Goal: Information Seeking & Learning: Stay updated

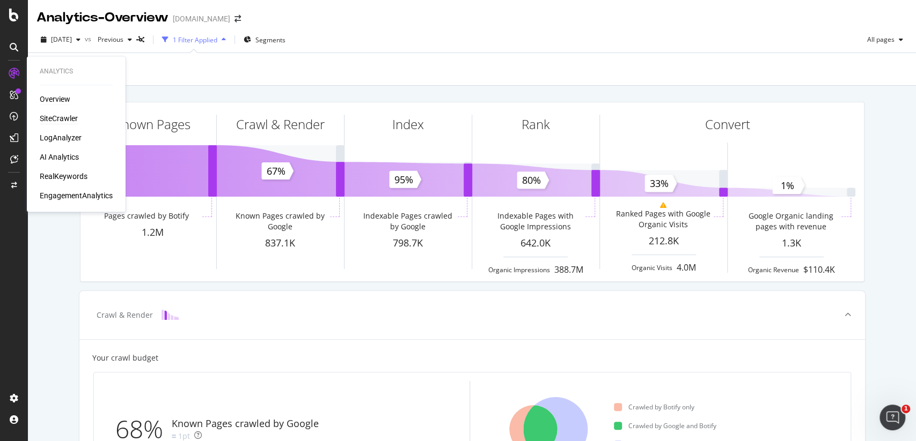
click at [68, 114] on div "SiteCrawler" at bounding box center [59, 118] width 38 height 11
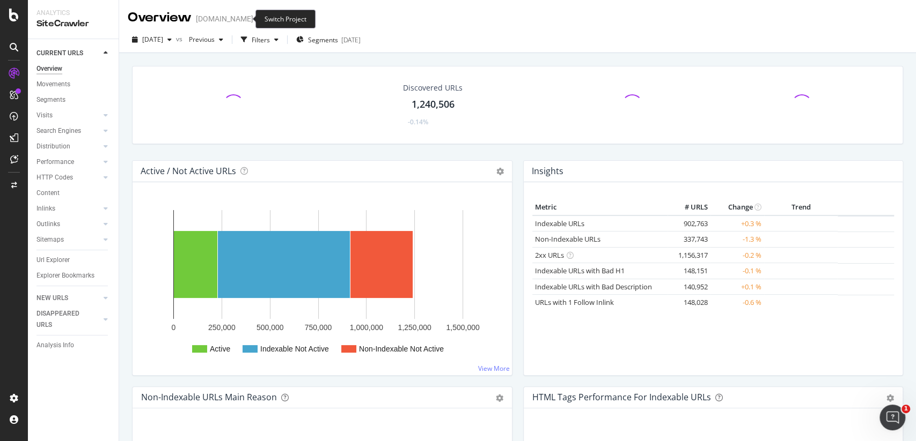
click at [257, 17] on icon "arrow-right-arrow-left" at bounding box center [260, 19] width 6 height 8
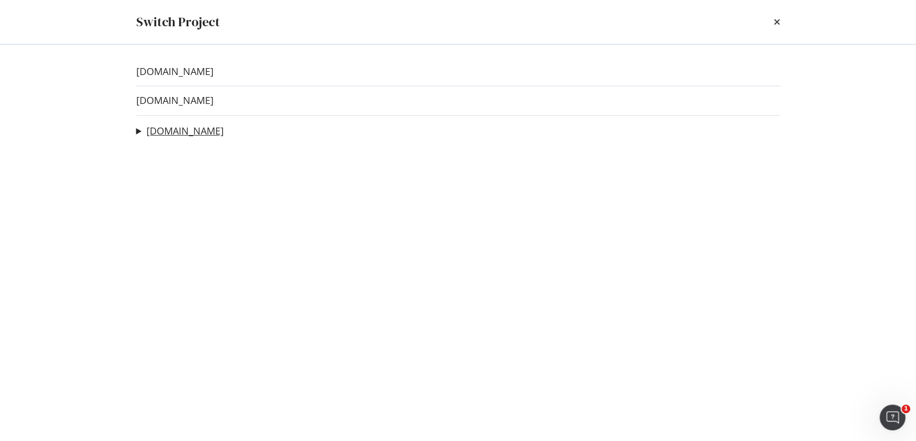
click at [186, 132] on link "twinkl.com" at bounding box center [184, 131] width 77 height 11
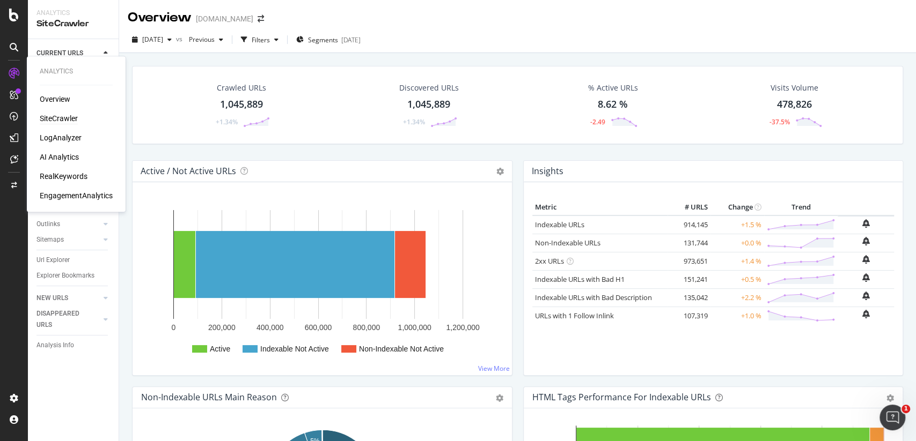
click at [60, 116] on div "SiteCrawler" at bounding box center [59, 118] width 38 height 11
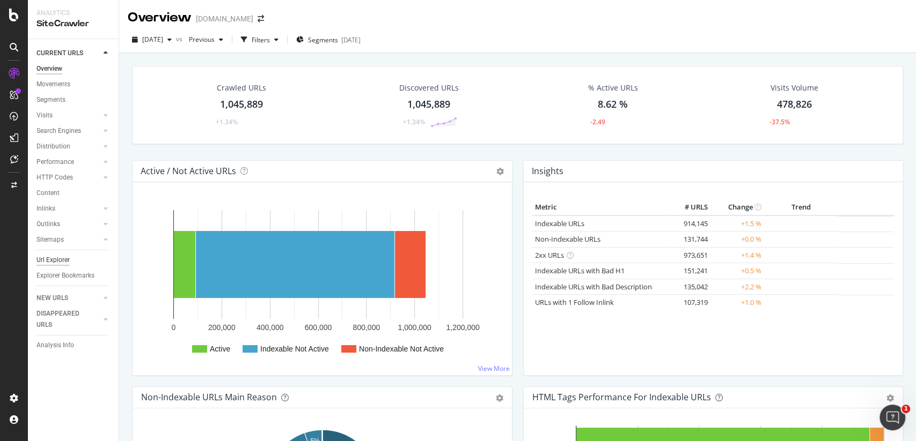
click at [63, 256] on div "Url Explorer" at bounding box center [52, 260] width 33 height 11
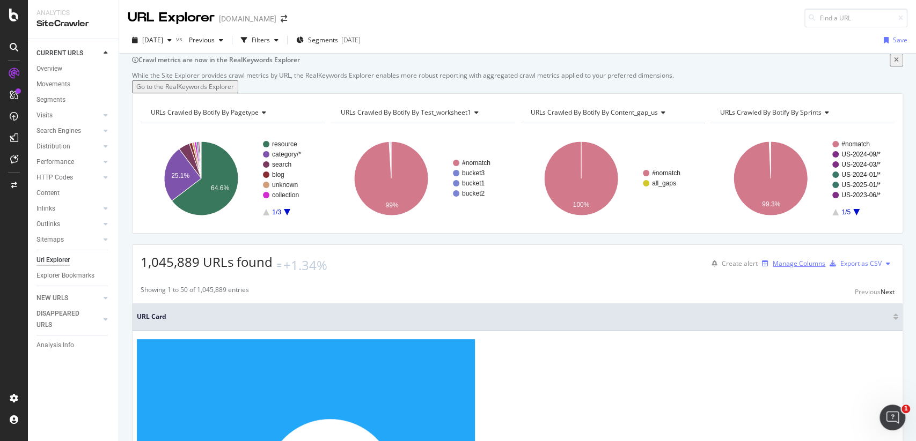
click at [799, 268] on div "Manage Columns" at bounding box center [798, 263] width 53 height 9
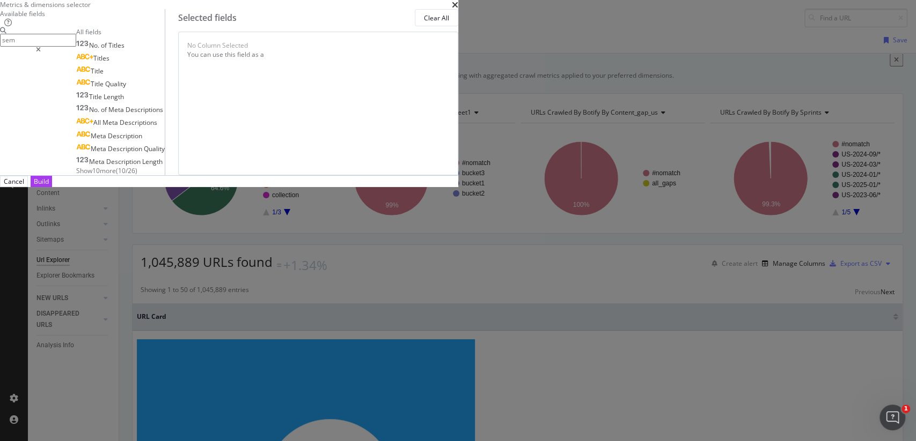
type input "sem"
click at [116, 175] on span "Show 10 more" at bounding box center [96, 170] width 40 height 9
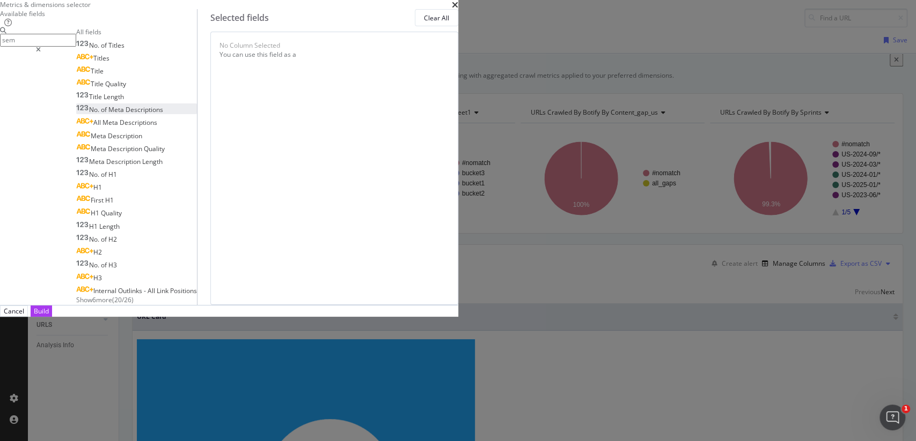
scroll to position [38, 0]
click at [112, 305] on span "Show 6 more" at bounding box center [94, 300] width 36 height 9
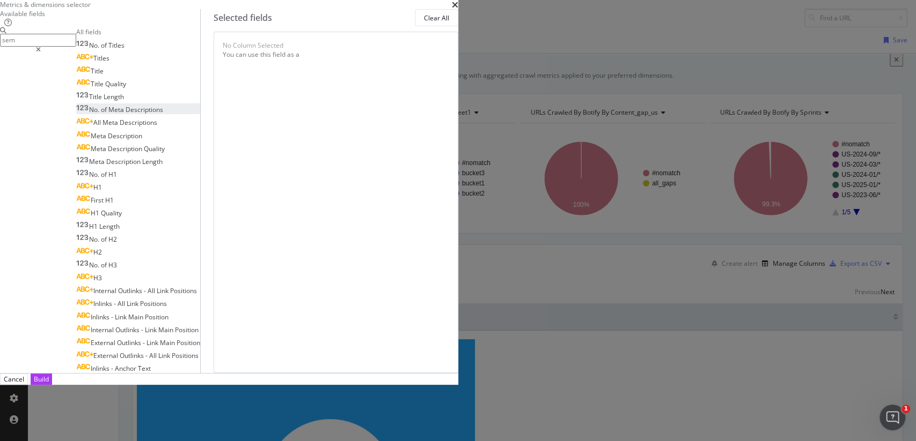
scroll to position [102, 0]
click at [458, 9] on icon "times" at bounding box center [455, 5] width 6 height 9
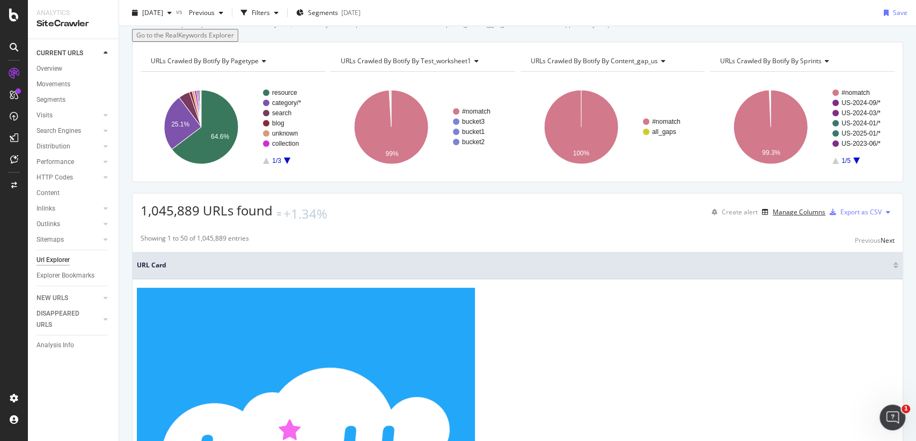
scroll to position [43, 0]
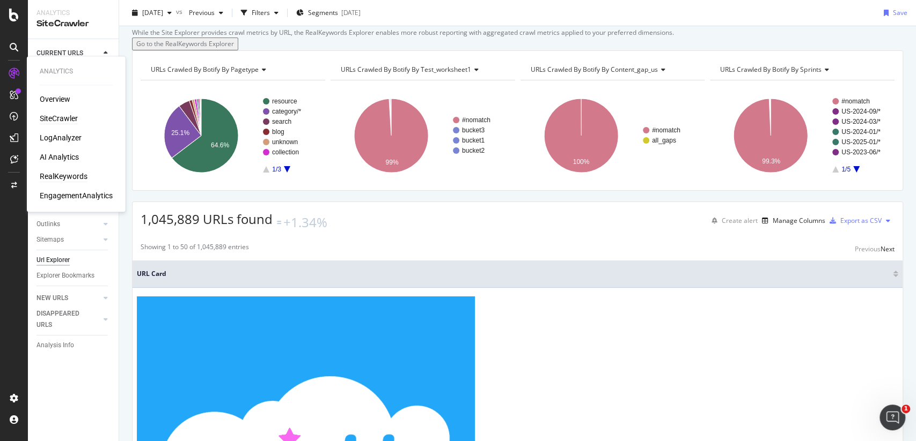
click at [76, 175] on div "RealKeywords" at bounding box center [64, 176] width 48 height 11
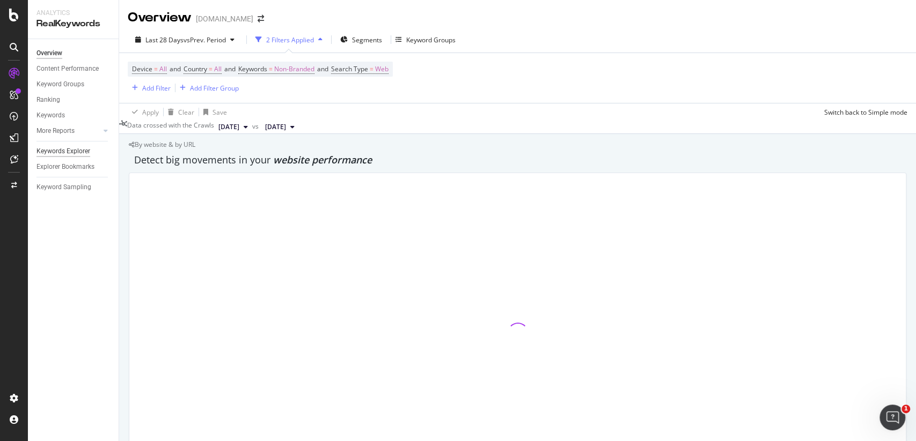
click at [76, 153] on div "Keywords Explorer" at bounding box center [63, 151] width 54 height 11
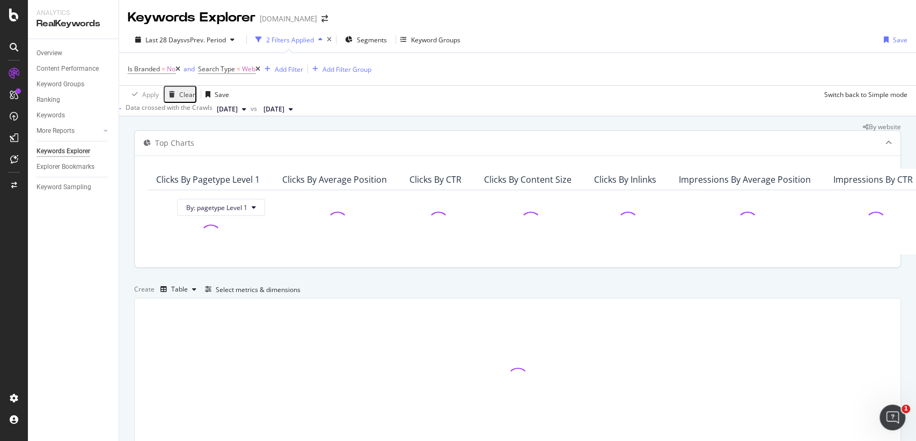
scroll to position [123, 0]
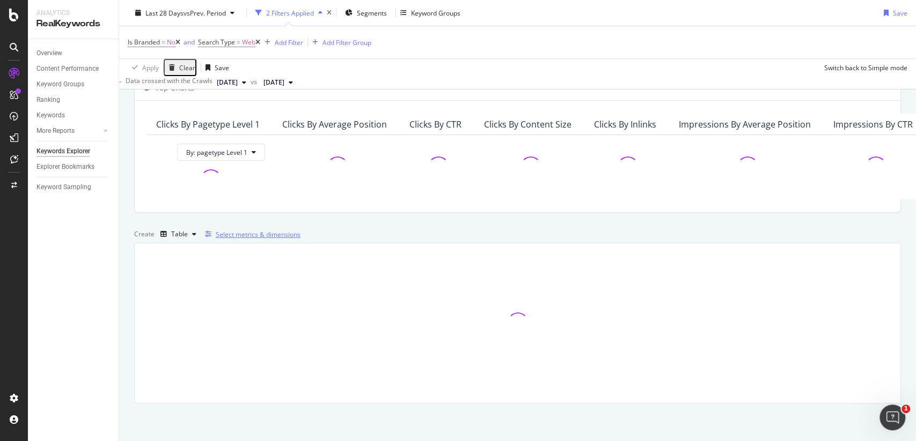
click at [300, 239] on div "Select metrics & dimensions" at bounding box center [258, 234] width 85 height 9
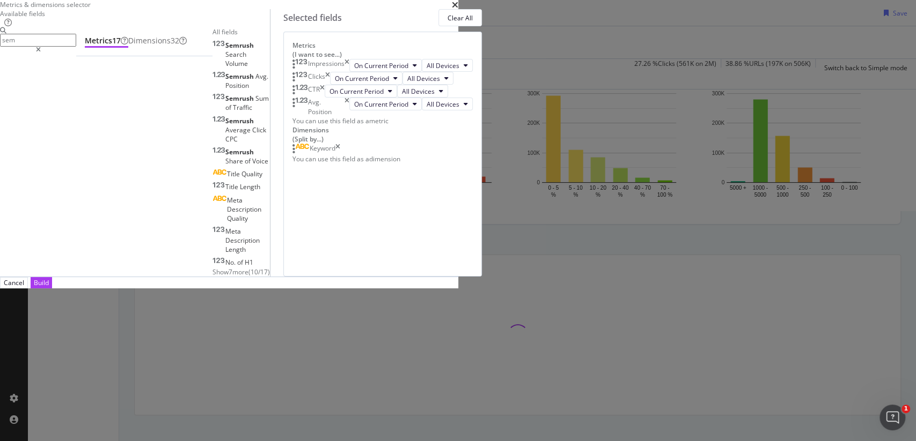
click at [248, 277] on span "Show 7 more" at bounding box center [230, 272] width 36 height 9
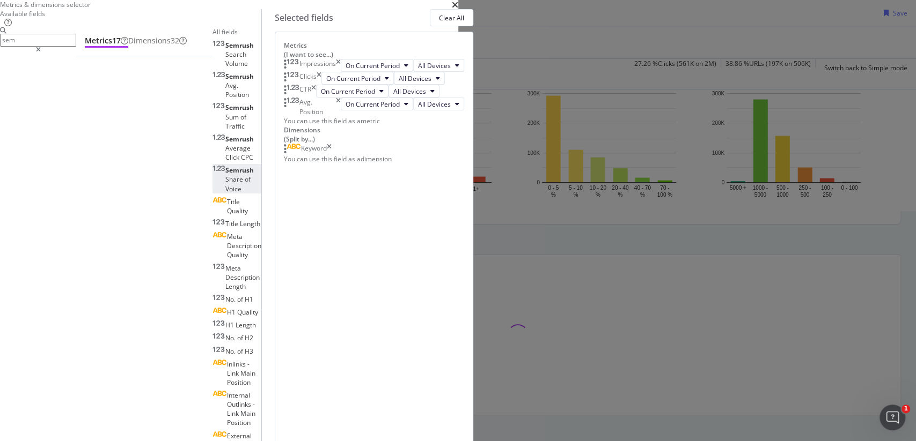
scroll to position [0, 0]
click at [76, 46] on input "sem" at bounding box center [38, 40] width 76 height 12
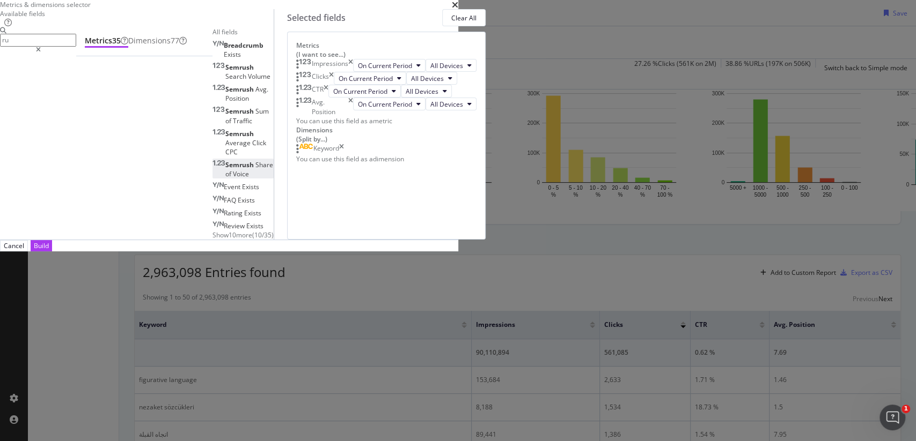
type input "ru"
click at [249, 179] on span "Voice" at bounding box center [241, 173] width 16 height 9
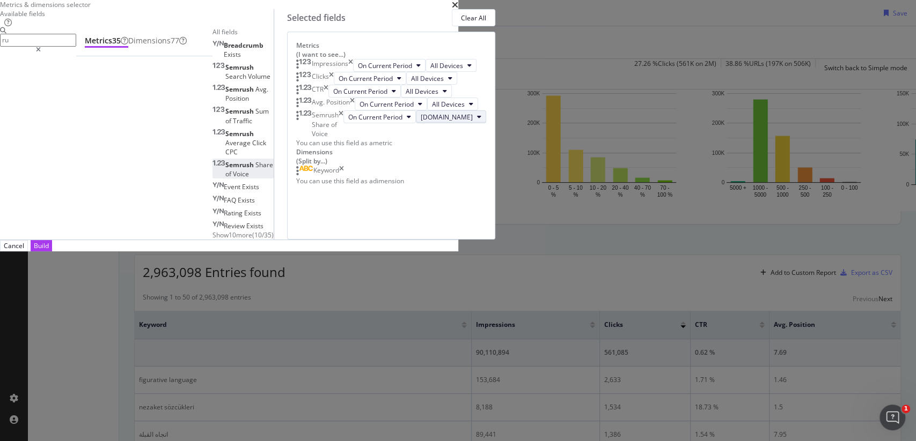
click at [473, 122] on span "teacherspayteachers.com" at bounding box center [446, 117] width 52 height 9
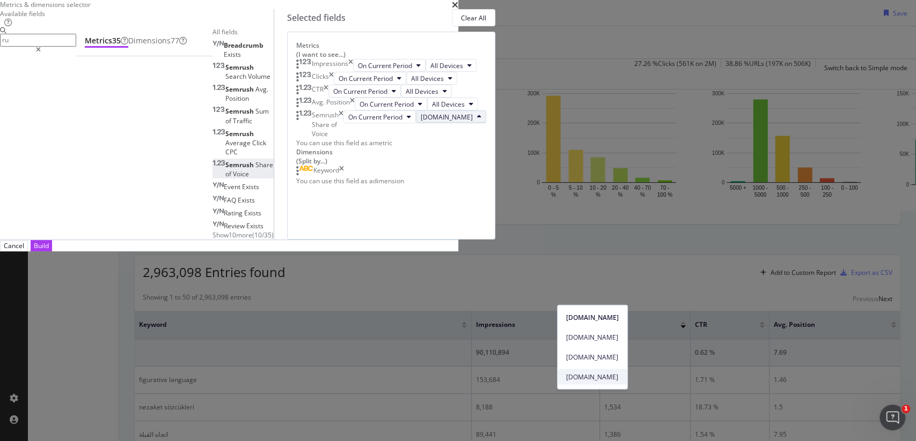
click at [618, 379] on span "twinkl.com" at bounding box center [592, 377] width 53 height 10
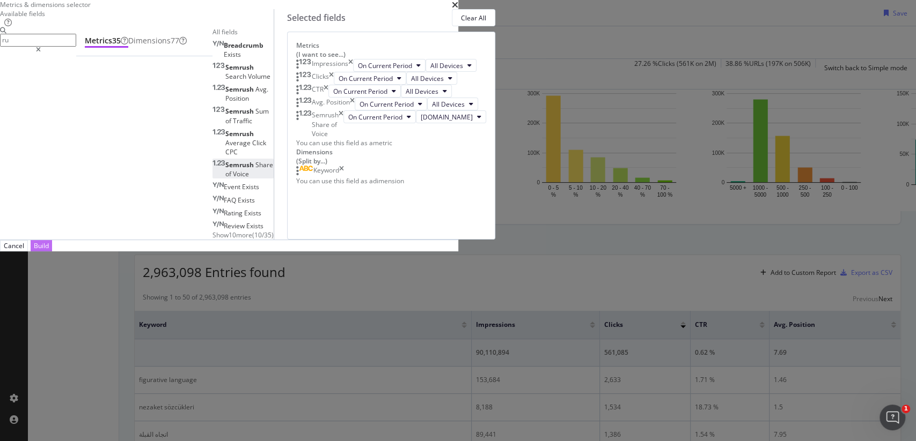
click at [49, 250] on div "Build" at bounding box center [41, 245] width 15 height 9
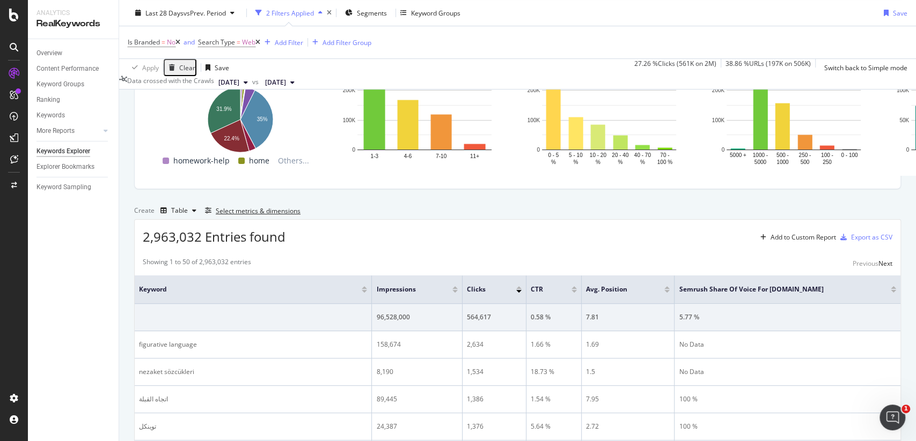
scroll to position [157, 0]
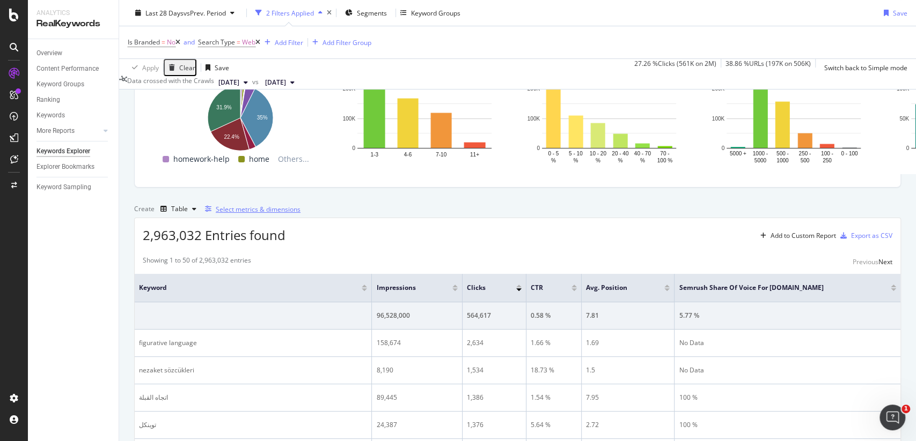
click at [300, 214] on div "Select metrics & dimensions" at bounding box center [258, 209] width 85 height 9
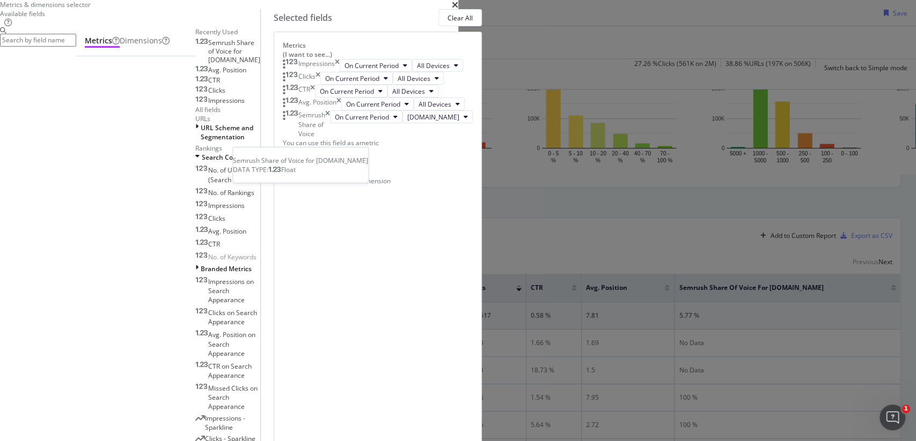
click at [260, 64] on div "Semrush Share of Voice for twinkl.com" at bounding box center [227, 52] width 65 height 26
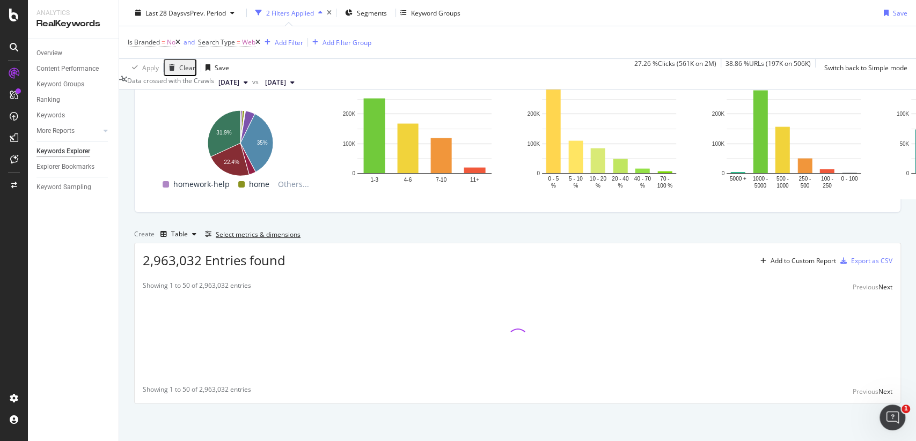
scroll to position [166, 0]
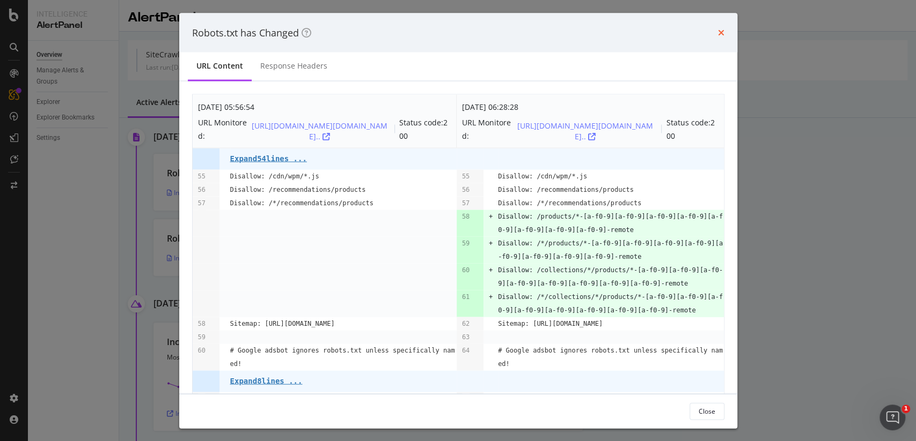
click at [718, 31] on icon "times" at bounding box center [721, 32] width 6 height 9
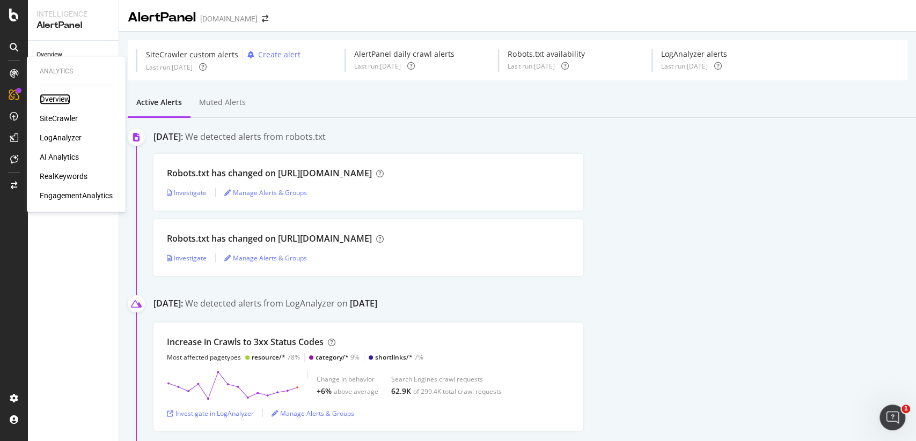
click at [54, 98] on div "Overview" at bounding box center [55, 99] width 31 height 11
